Goal: Task Accomplishment & Management: Complete application form

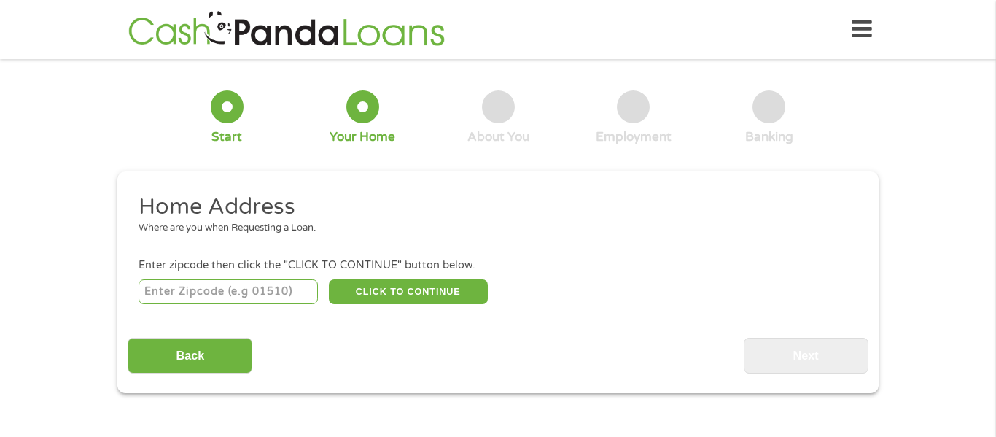
click at [226, 301] on input "number" at bounding box center [228, 291] width 180 height 25
type input "21201"
select select "[US_STATE]"
click at [386, 292] on button "CLICK TO CONTINUE" at bounding box center [408, 291] width 159 height 25
type input "21201"
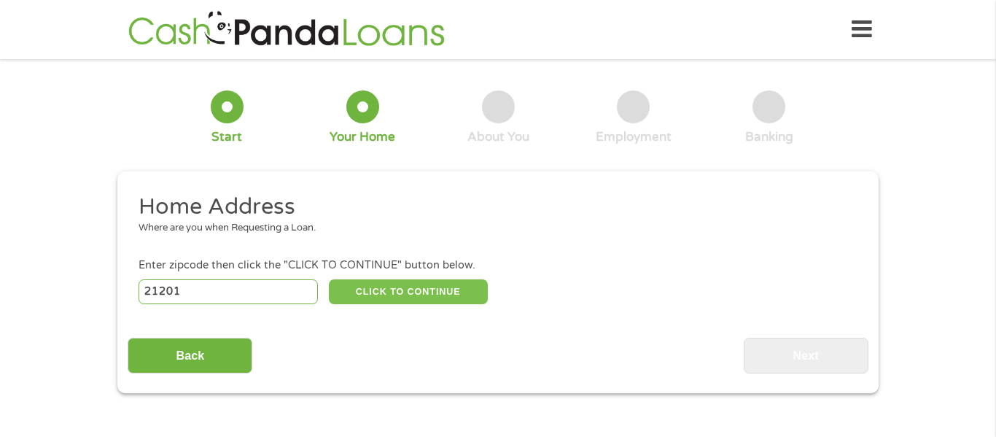
type input "[GEOGRAPHIC_DATA]"
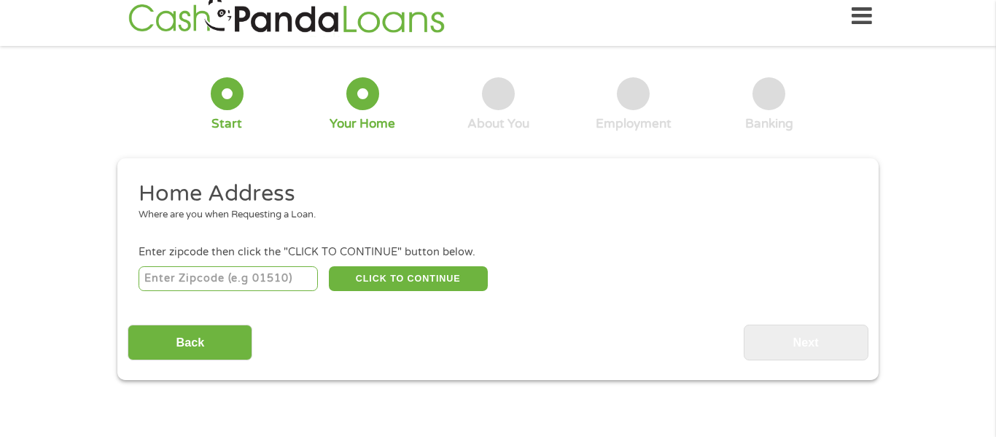
scroll to position [64, 0]
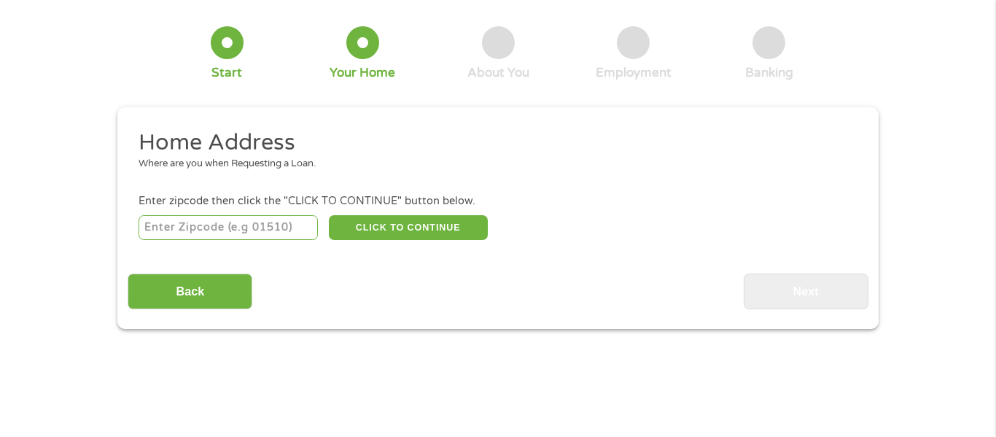
click at [197, 230] on input "number" at bounding box center [228, 227] width 180 height 25
type input "21201"
select select "[US_STATE]"
click at [413, 229] on button "CLICK TO CONTINUE" at bounding box center [408, 227] width 159 height 25
type input "21201"
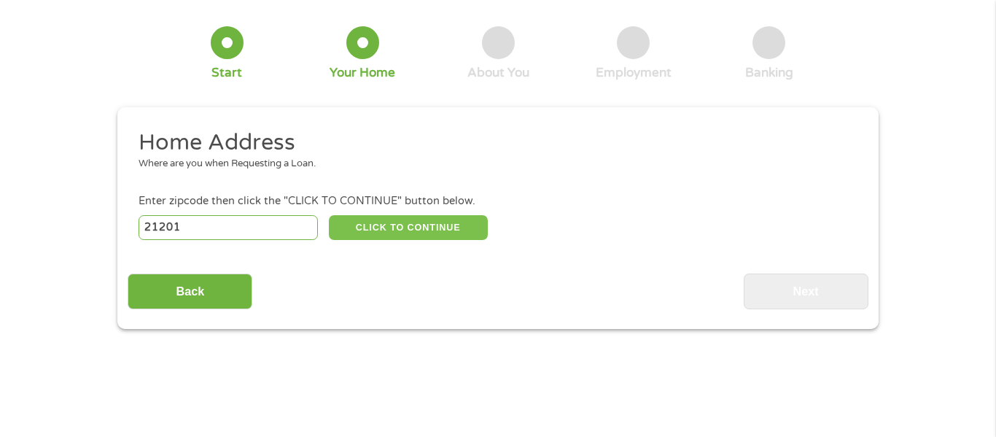
type input "[GEOGRAPHIC_DATA]"
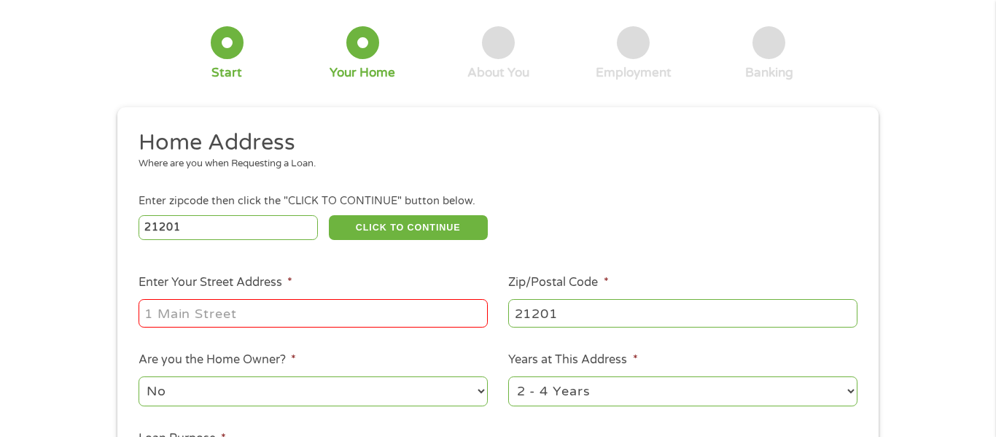
click at [334, 303] on input "Enter Your Street Address *" at bounding box center [312, 313] width 349 height 28
type input "519 W Pratt St Apt 415"
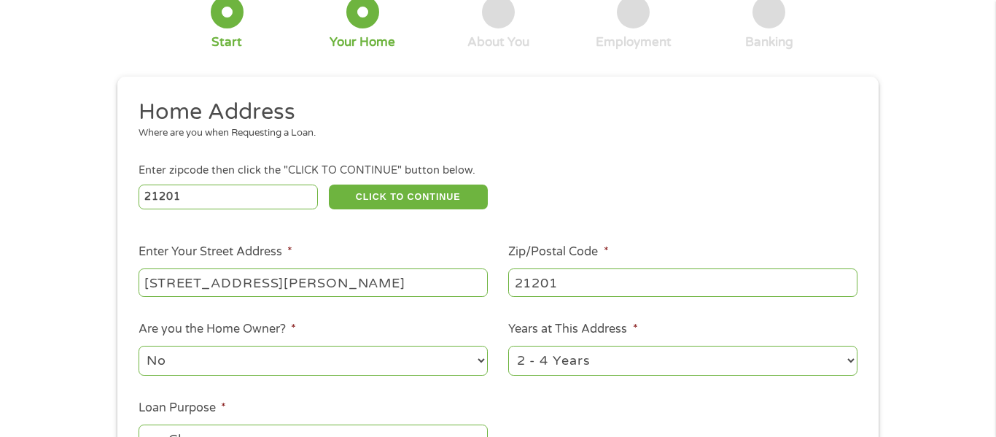
scroll to position [141, 0]
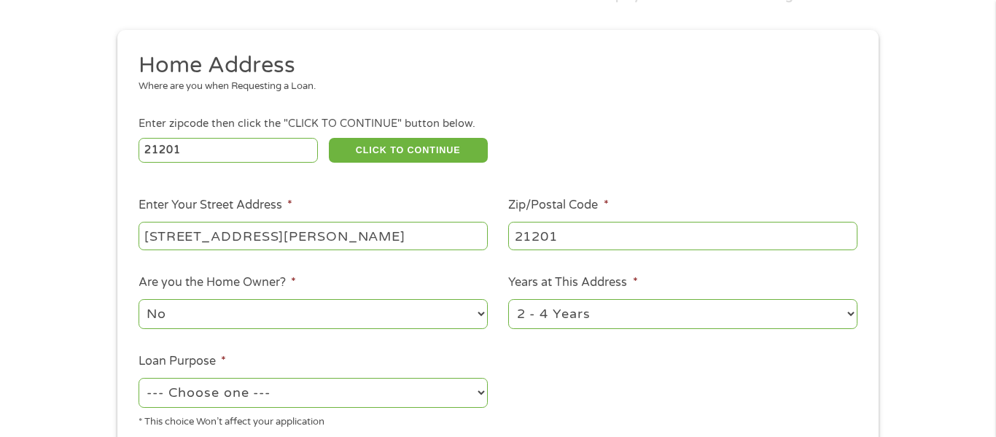
click at [263, 315] on select "No Yes" at bounding box center [312, 314] width 349 height 30
click at [138, 300] on select "No Yes" at bounding box center [312, 314] width 349 height 30
click at [591, 321] on select "1 Year or less 1 - 2 Years 2 - 4 Years Over 4 Years" at bounding box center [682, 314] width 349 height 30
select select "12months"
click at [508, 300] on select "1 Year or less 1 - 2 Years 2 - 4 Years Over 4 Years" at bounding box center [682, 314] width 349 height 30
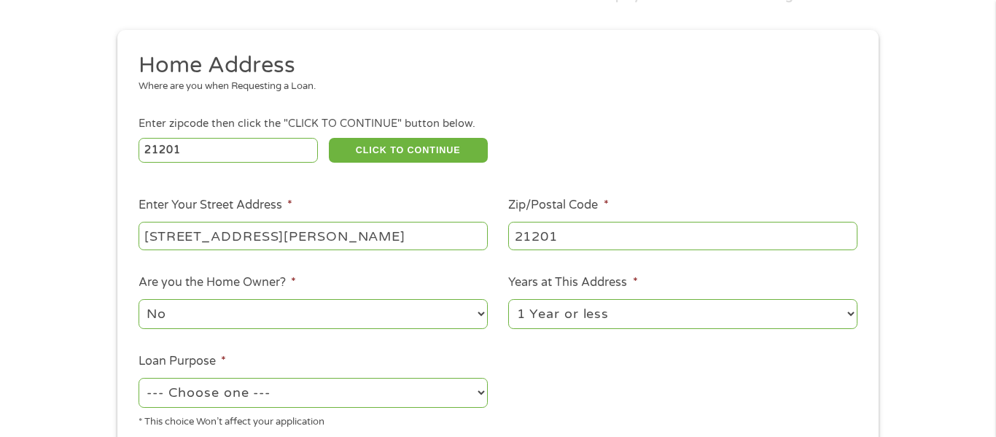
click at [434, 399] on select "--- Choose one --- Pay Bills Debt Consolidation Home Improvement Major Purchase…" at bounding box center [312, 393] width 349 height 30
select select "medicalexpenses"
click at [138, 379] on select "--- Choose one --- Pay Bills Debt Consolidation Home Improvement Major Purchase…" at bounding box center [312, 393] width 349 height 30
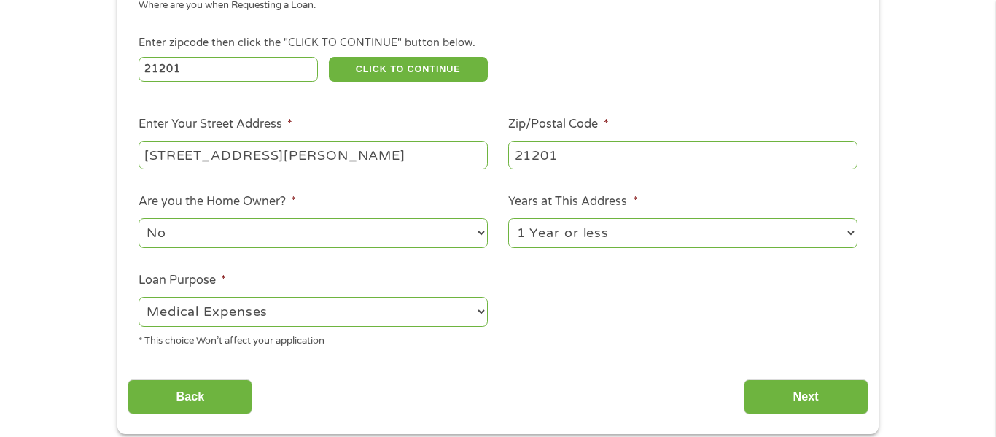
scroll to position [222, 0]
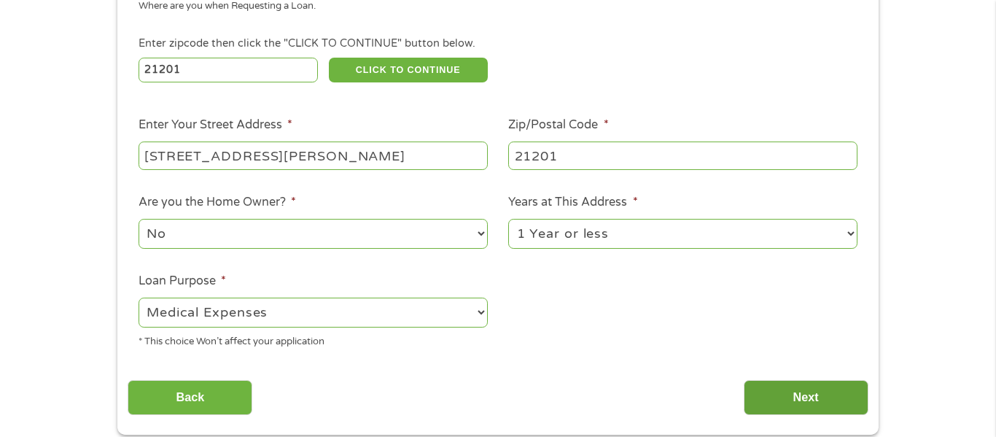
click at [794, 400] on input "Next" at bounding box center [805, 398] width 125 height 36
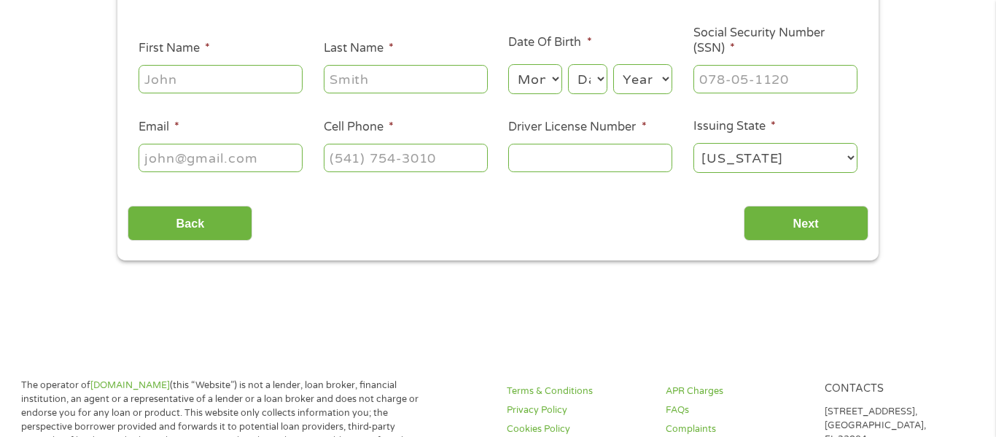
scroll to position [0, 0]
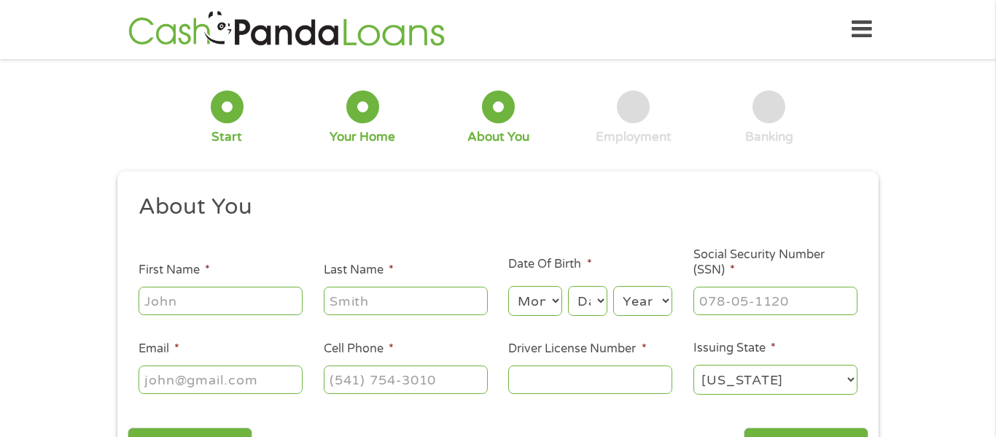
click at [223, 297] on input "First Name *" at bounding box center [220, 300] width 164 height 28
type input "Ryan"
type input "Connor"
type input "ryanmconnor@gmail.com"
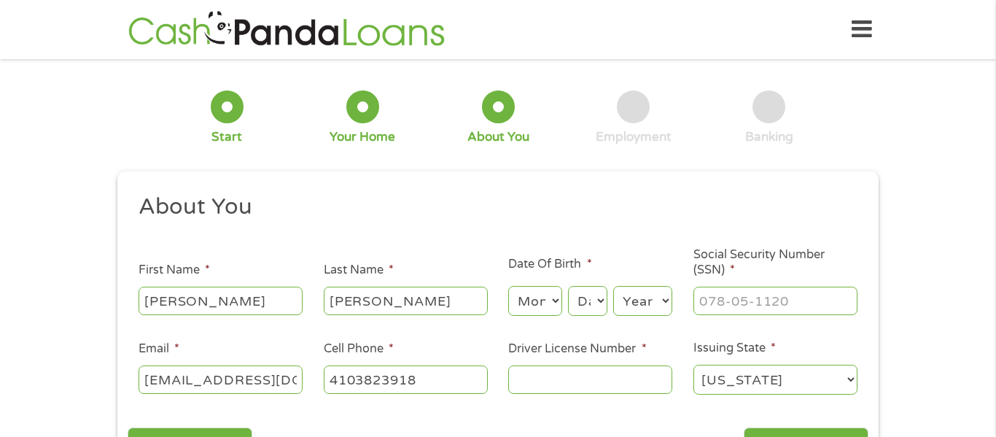
type input "(410) 382-3918"
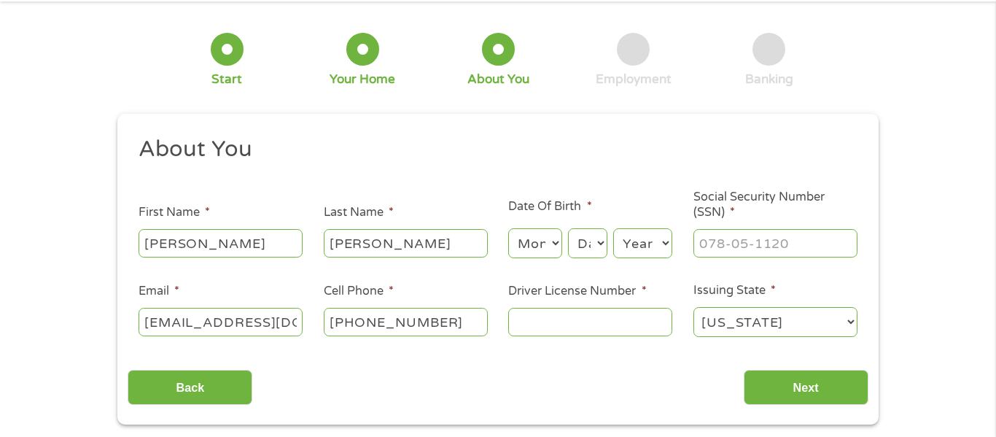
scroll to position [58, 0]
click at [540, 318] on input "Driver License Number *" at bounding box center [590, 321] width 164 height 28
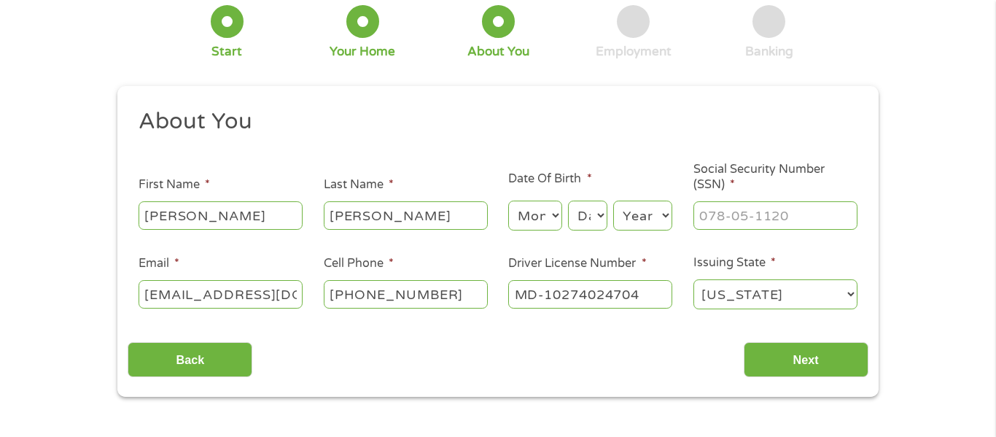
scroll to position [89, 0]
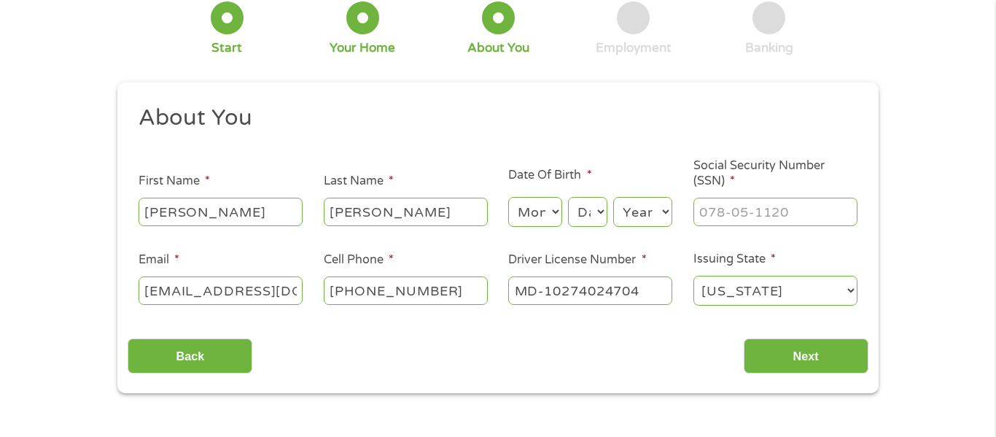
type input "MD-10274024704"
click at [740, 211] on input "___-__-____" at bounding box center [775, 212] width 164 height 28
type input "218-08-2524"
click at [801, 367] on input "Next" at bounding box center [805, 356] width 125 height 36
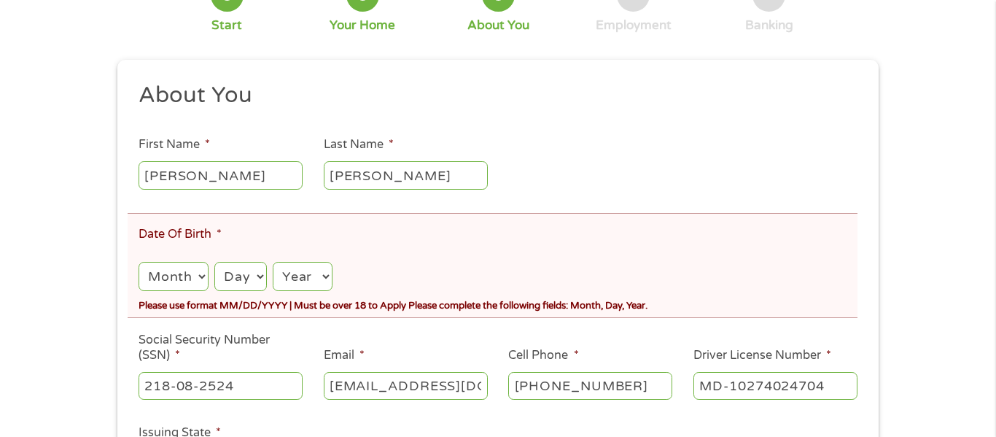
scroll to position [171, 0]
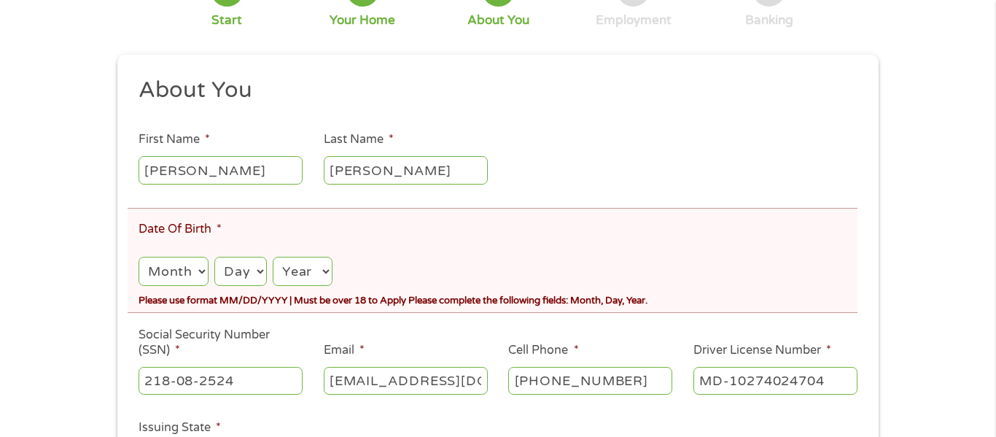
click at [203, 273] on select "Month 1 2 3 4 5 6 7 8 9 10 11 12" at bounding box center [173, 272] width 70 height 30
select select "5"
click at [138, 257] on select "Month 1 2 3 4 5 6 7 8 9 10 11 12" at bounding box center [173, 272] width 70 height 30
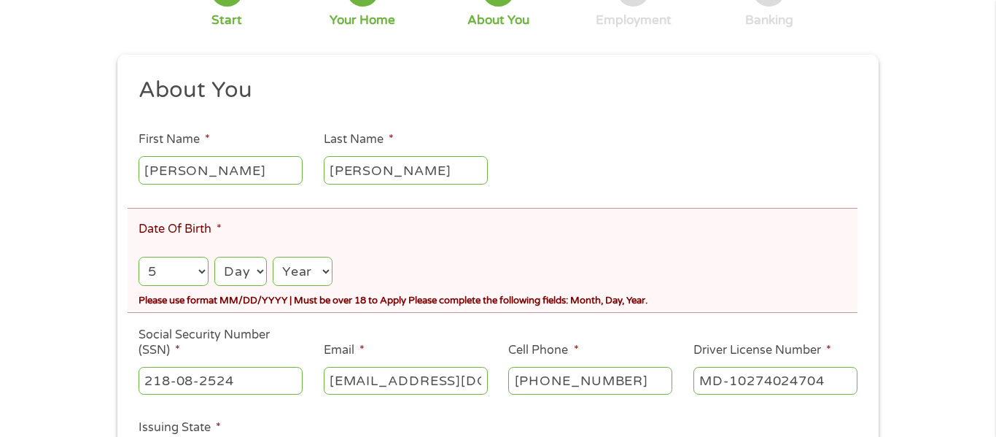
click at [246, 277] on select "Day 1 2 3 4 5 6 7 8 9 10 11 12 13 14 15 16 17 18 19 20 21 22 23 24 25 26 27 28 …" at bounding box center [240, 272] width 52 height 30
select select "17"
click at [214, 257] on select "Day 1 2 3 4 5 6 7 8 9 10 11 12 13 14 15 16 17 18 19 20 21 22 23 24 25 26 27 28 …" at bounding box center [240, 272] width 52 height 30
click at [314, 277] on select "Year 2007 2006 2005 2004 2003 2002 2001 2000 1999 1998 1997 1996 1995 1994 1993…" at bounding box center [303, 272] width 60 height 30
select select "1985"
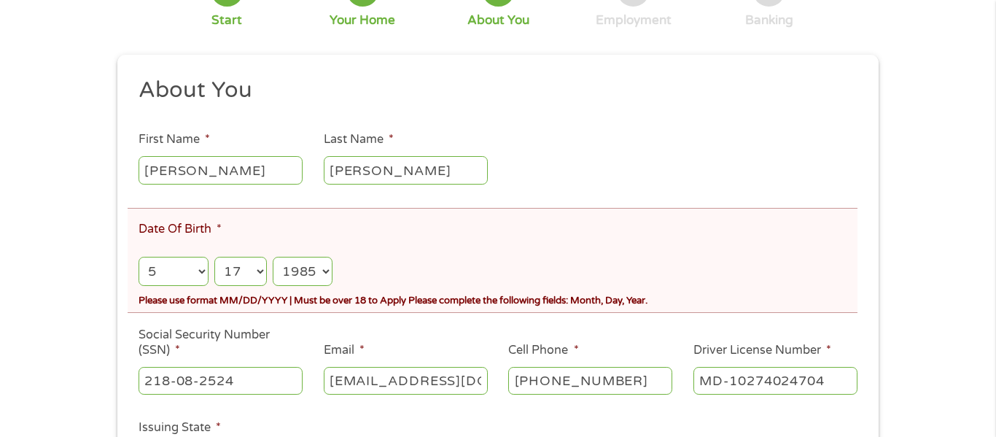
click at [273, 257] on select "Year 2007 2006 2005 2004 2003 2002 2001 2000 1999 1998 1997 1996 1995 1994 1993…" at bounding box center [303, 272] width 60 height 30
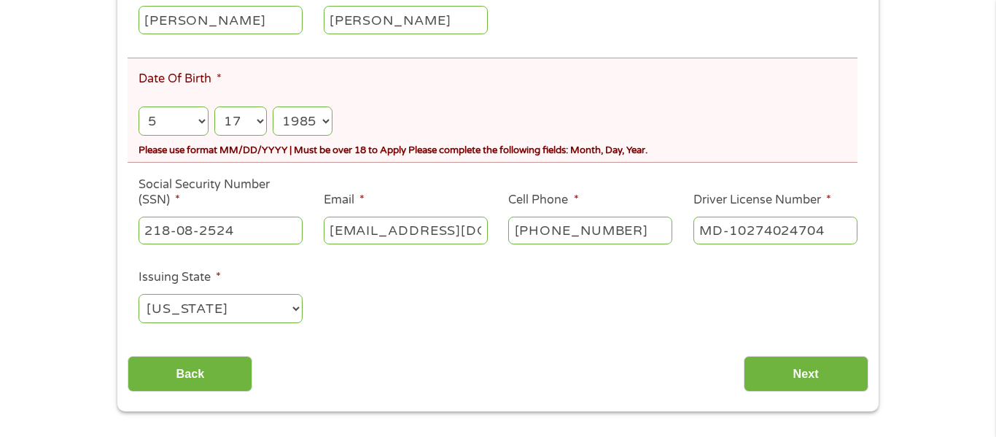
scroll to position [342, 0]
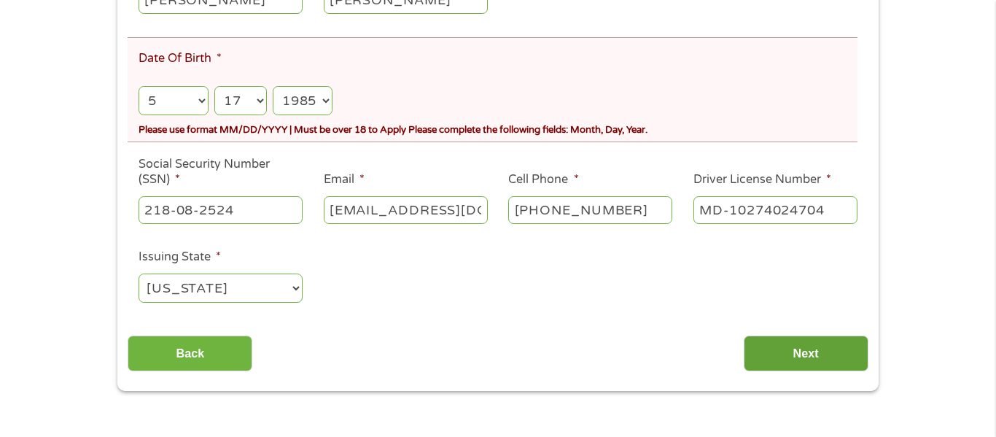
click at [775, 343] on input "Next" at bounding box center [805, 353] width 125 height 36
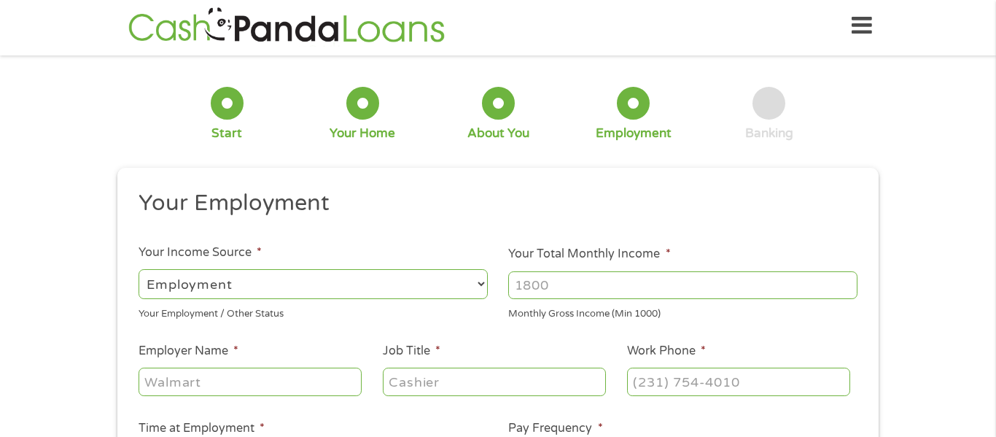
scroll to position [0, 0]
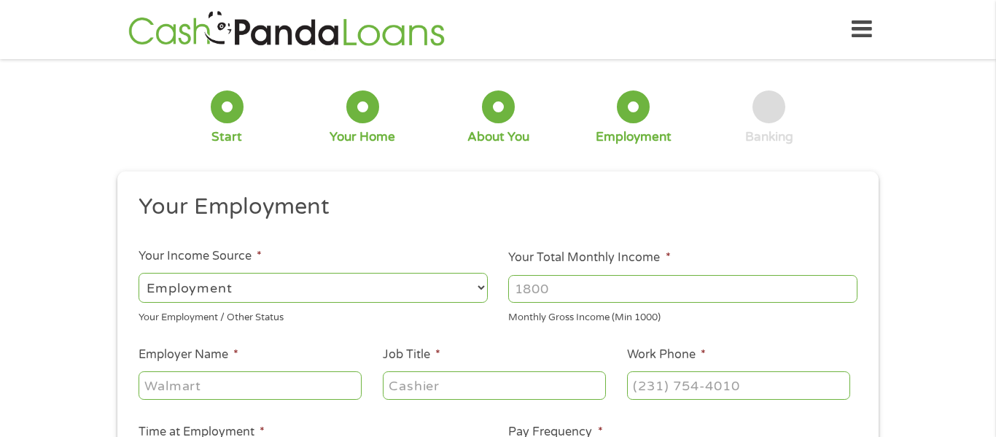
click at [383, 284] on select "--- Choose one --- Employment Self Employed Benefits" at bounding box center [312, 288] width 349 height 30
select select "benefits"
click at [138, 273] on select "--- Choose one --- Employment Self Employed Benefits" at bounding box center [312, 288] width 349 height 30
type input "Other"
type input "(410) 382-3918"
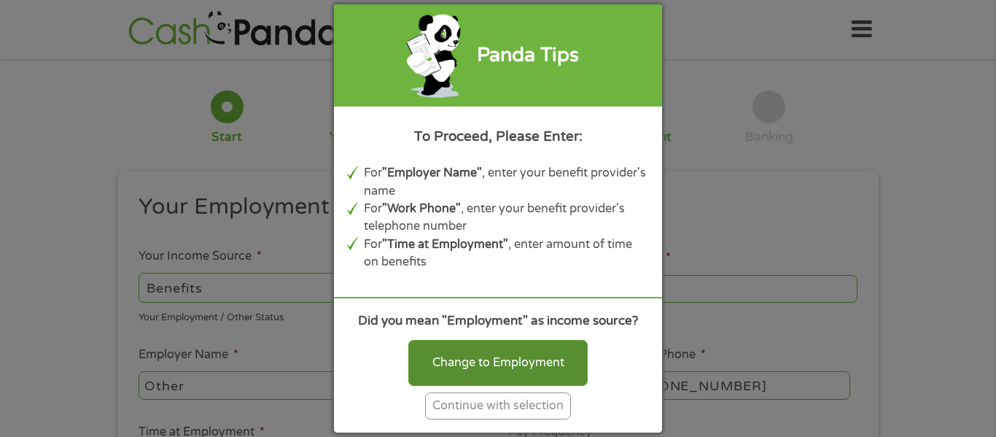
click at [480, 361] on div "Change to Employment" at bounding box center [497, 362] width 179 height 45
select select "fullTime"
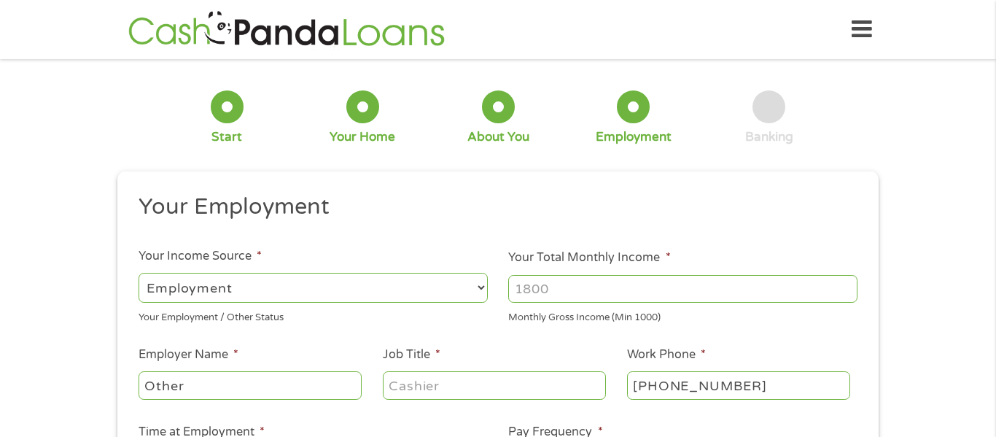
click at [328, 292] on select "--- Choose one --- Employment Self Employed Benefits" at bounding box center [312, 288] width 349 height 30
click at [138, 273] on select "--- Choose one --- Employment Self Employed Benefits" at bounding box center [312, 288] width 349 height 30
click at [577, 292] on input "Your Total Monthly Income *" at bounding box center [682, 289] width 349 height 28
type input "1720"
click at [253, 384] on input "Other" at bounding box center [249, 385] width 223 height 28
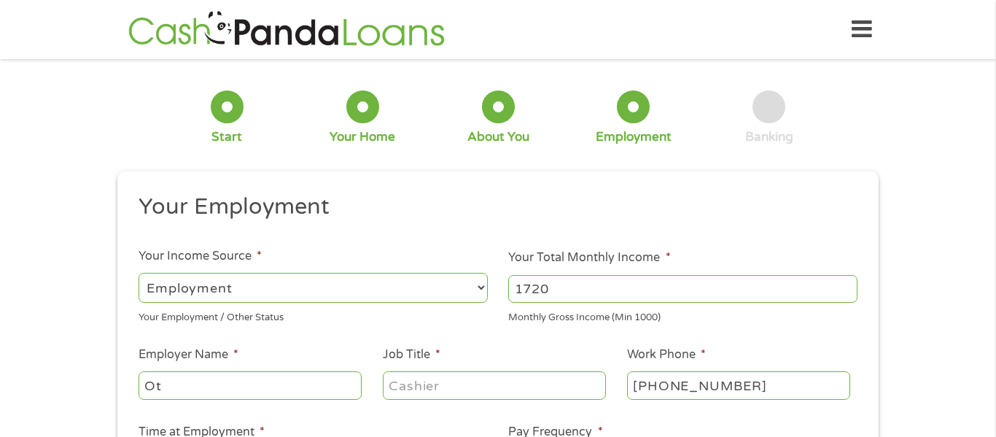
type input "O"
type input "MD Labor"
click at [445, 381] on input "Job Title *" at bounding box center [494, 385] width 223 height 28
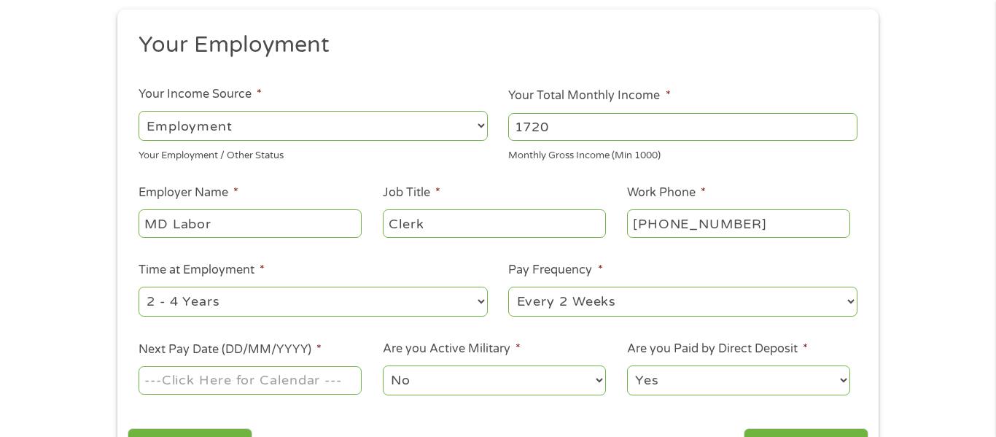
scroll to position [215, 0]
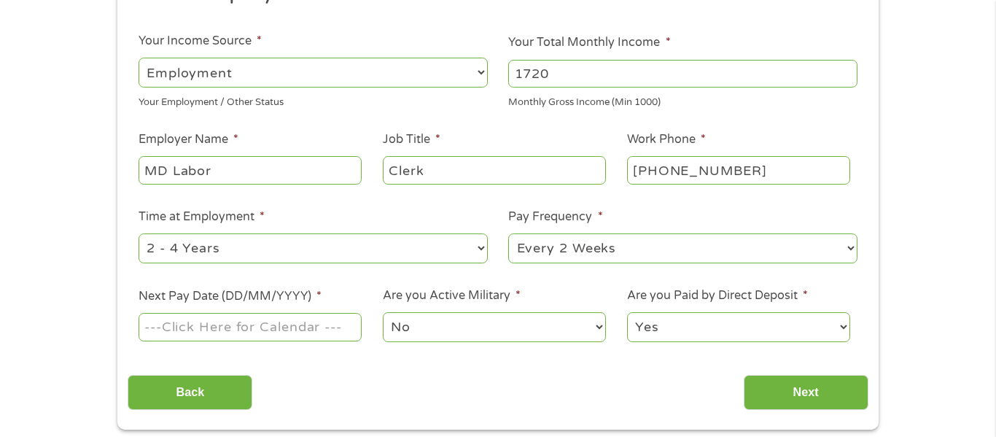
type input "Clerk"
click at [566, 247] on select "--- Choose one --- Every 2 Weeks Every Week Monthly Semi-Monthly" at bounding box center [682, 248] width 349 height 30
select select "weekly"
click at [508, 233] on select "--- Choose one --- Every 2 Weeks Every Week Monthly Semi-Monthly" at bounding box center [682, 248] width 349 height 30
click at [309, 335] on input "Next Pay Date (DD/MM/YYYY) *" at bounding box center [249, 327] width 223 height 28
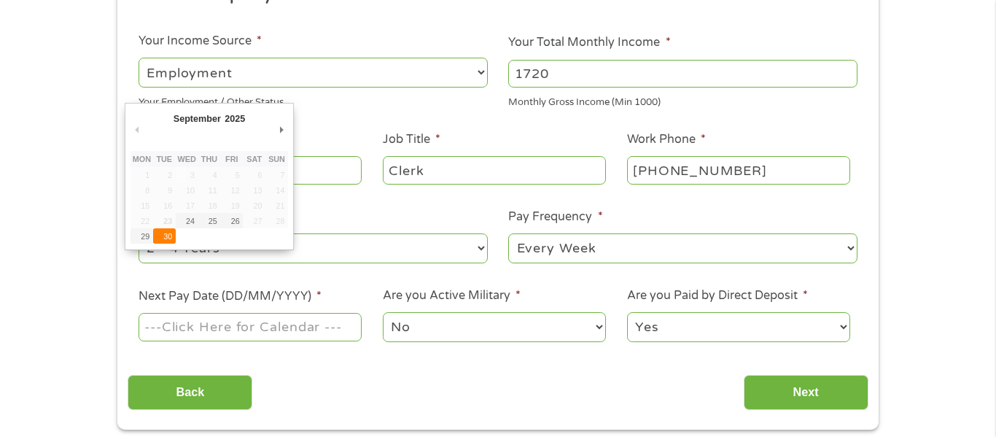
type input "30/09/2025"
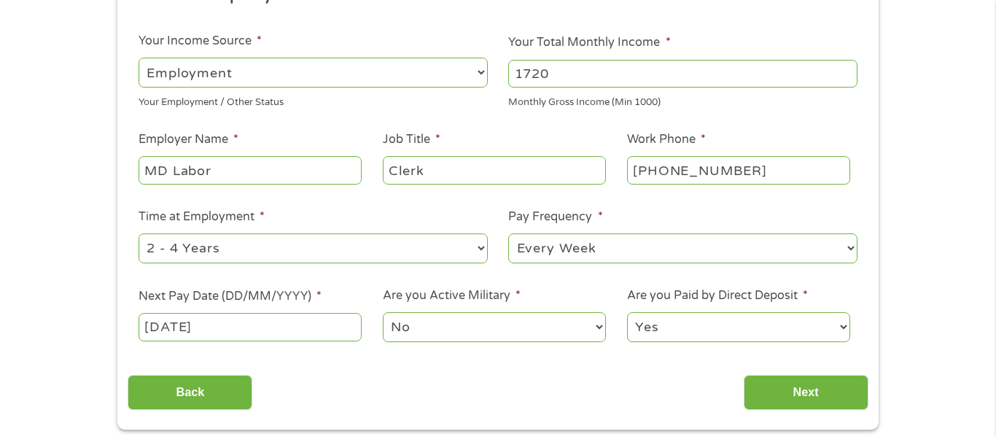
click at [735, 330] on select "Yes No" at bounding box center [738, 327] width 223 height 30
click at [627, 312] on select "Yes No" at bounding box center [738, 327] width 223 height 30
click at [774, 382] on input "Next" at bounding box center [805, 393] width 125 height 36
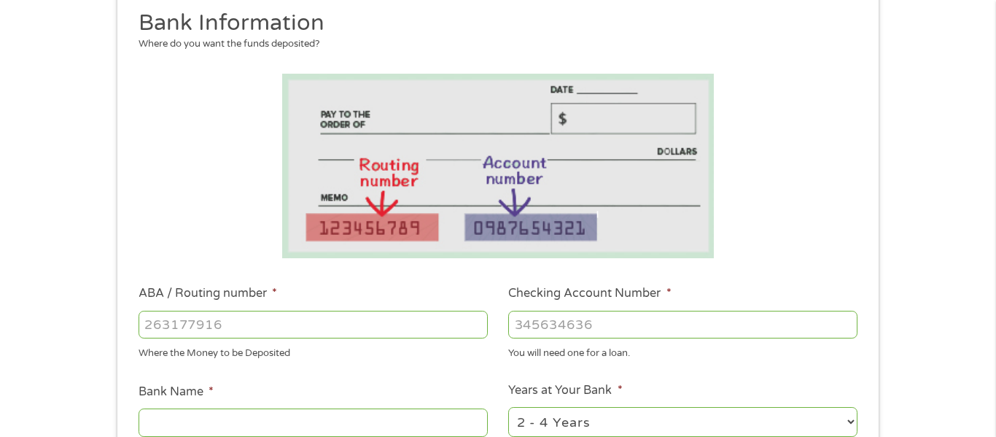
scroll to position [237, 0]
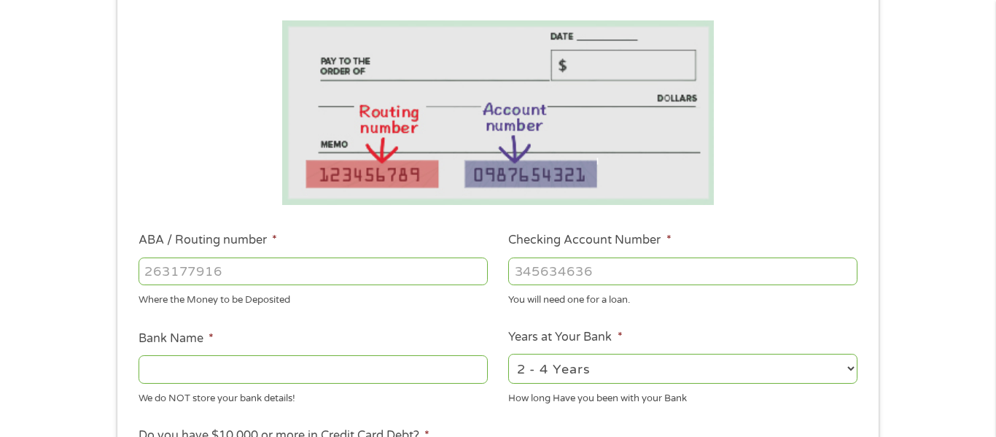
click at [308, 276] on input "ABA / Routing number *" at bounding box center [312, 271] width 349 height 28
click at [230, 267] on input "ABA / Routing number *" at bounding box center [312, 271] width 349 height 28
type input "055003201"
type input "WELLS FARGO BANK"
type input "055003201"
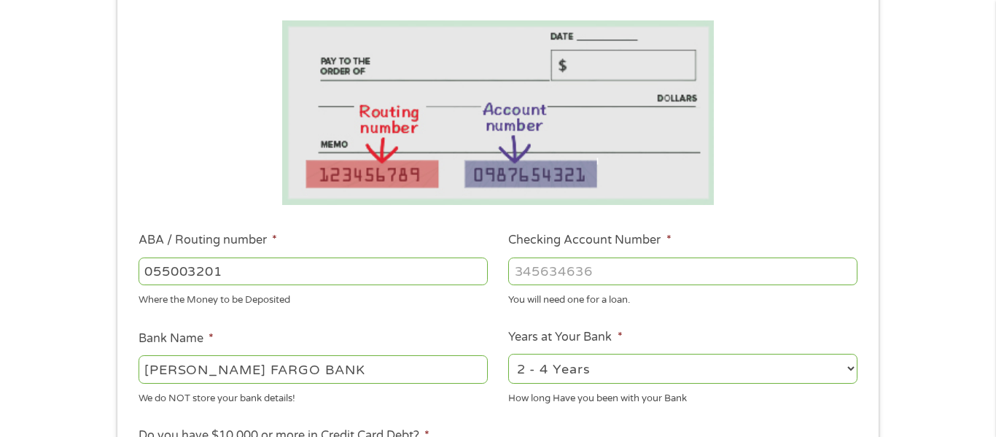
click at [576, 268] on input "Checking Account Number *" at bounding box center [682, 271] width 349 height 28
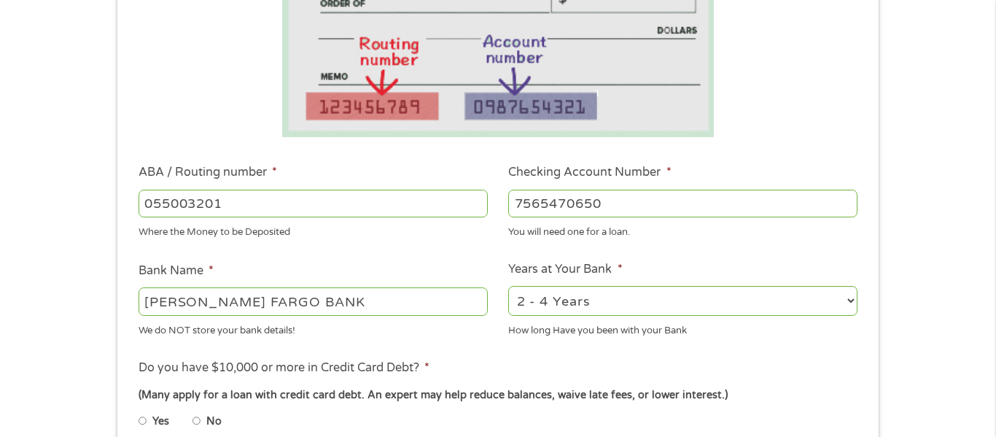
scroll to position [305, 0]
type input "7565470650"
click at [569, 305] on select "2 - 4 Years 6 - 12 Months 1 - 2 Years Over 4 Years" at bounding box center [682, 300] width 349 height 30
select select "60months"
click at [508, 285] on select "2 - 4 Years 6 - 12 Months 1 - 2 Years Over 4 Years" at bounding box center [682, 300] width 349 height 30
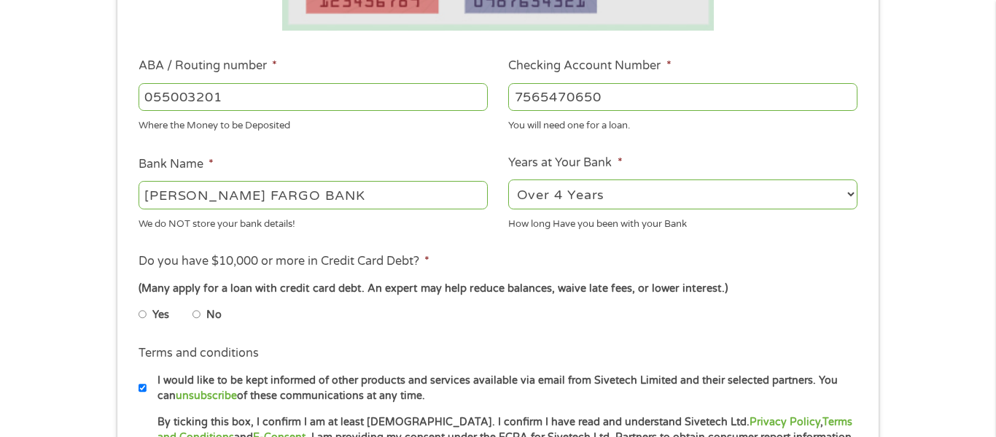
scroll to position [453, 0]
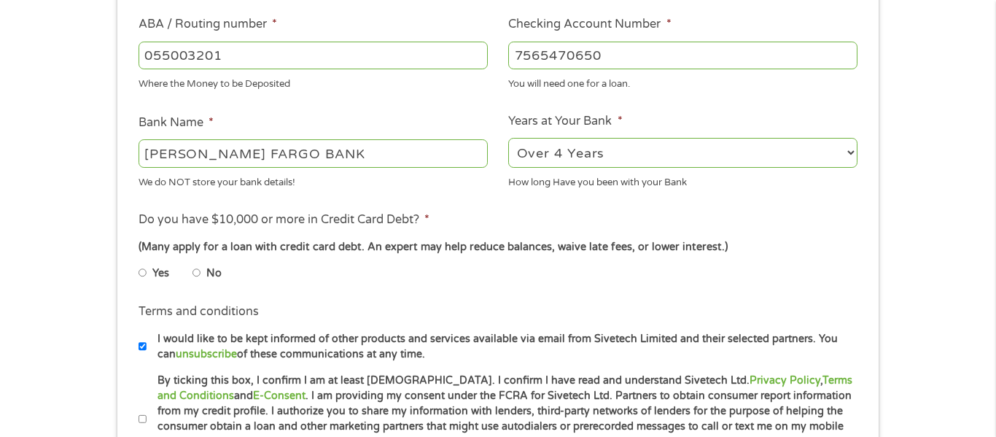
click at [195, 275] on input "No" at bounding box center [196, 272] width 9 height 23
radio input "true"
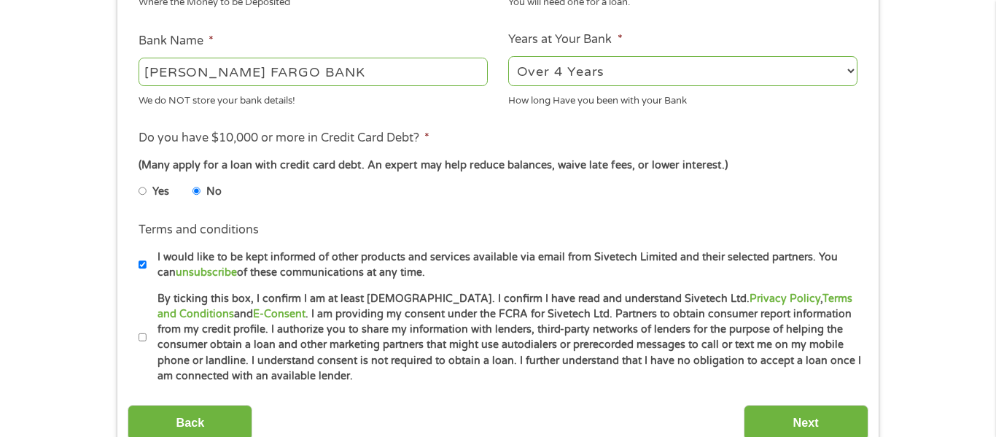
scroll to position [544, 0]
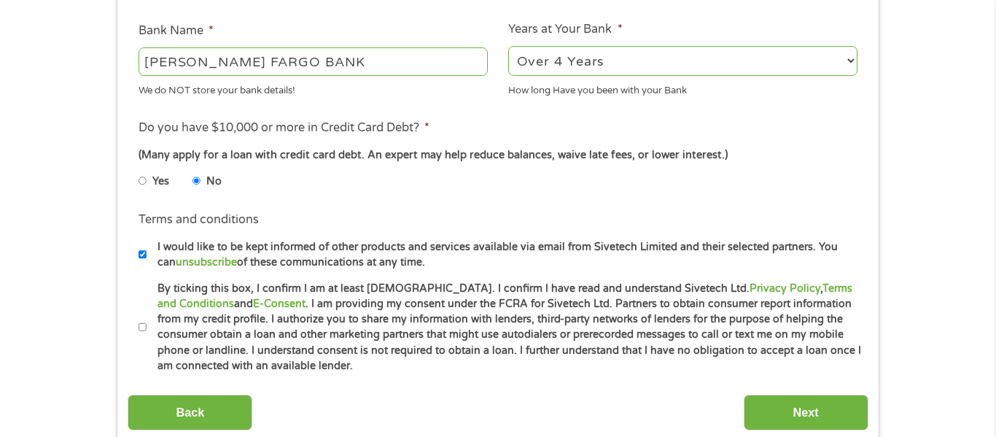
click at [145, 324] on input "By ticking this box, I confirm I am at least 18 years old. I confirm I have rea…" at bounding box center [142, 327] width 9 height 23
checkbox input "true"
click at [810, 414] on input "Next" at bounding box center [805, 412] width 125 height 36
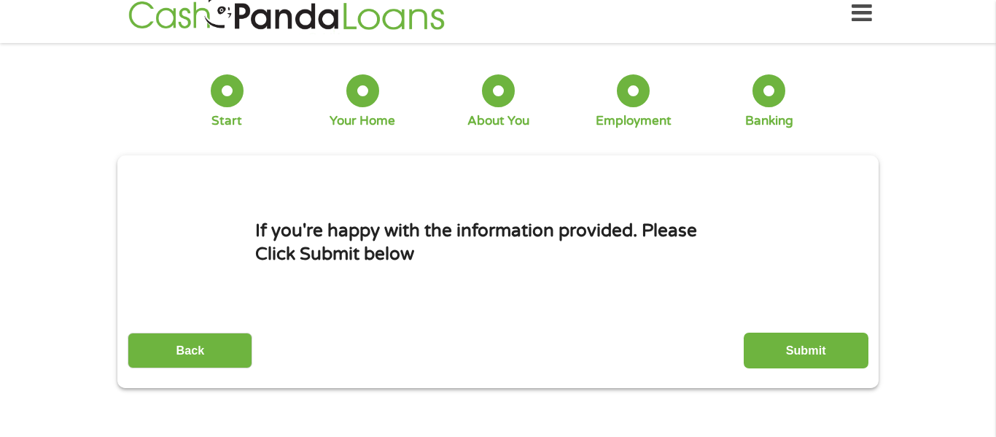
scroll to position [0, 0]
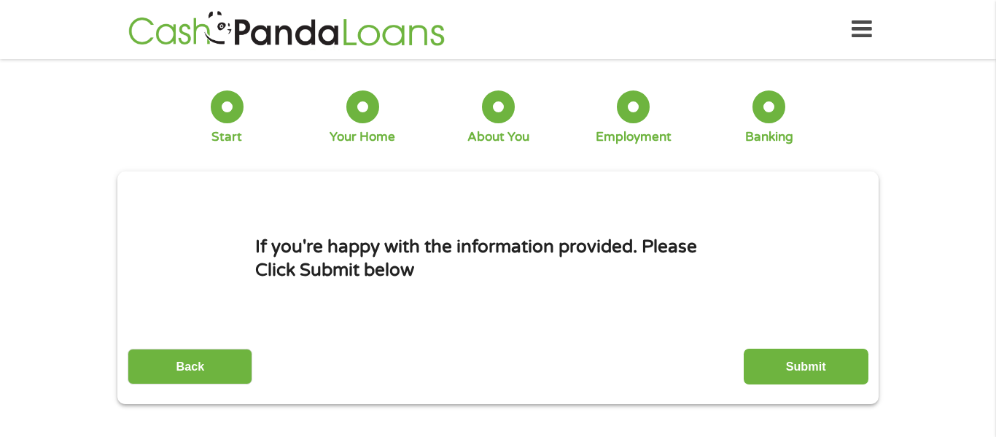
click at [813, 364] on input "Submit" at bounding box center [805, 366] width 125 height 36
